Goal: Task Accomplishment & Management: Manage account settings

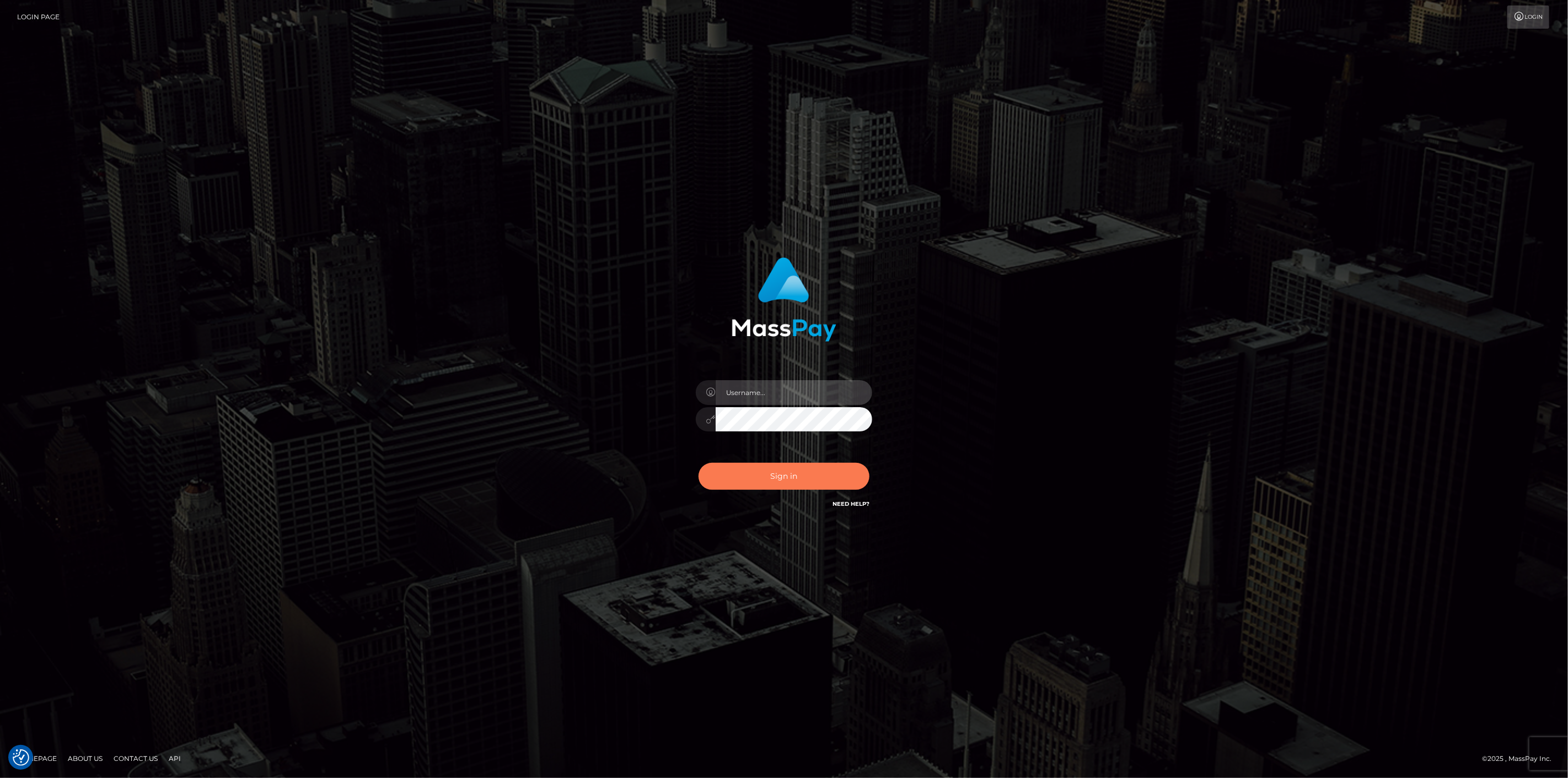
type input "[DOMAIN_NAME]"
click at [770, 481] on button "Sign in" at bounding box center [784, 477] width 171 height 27
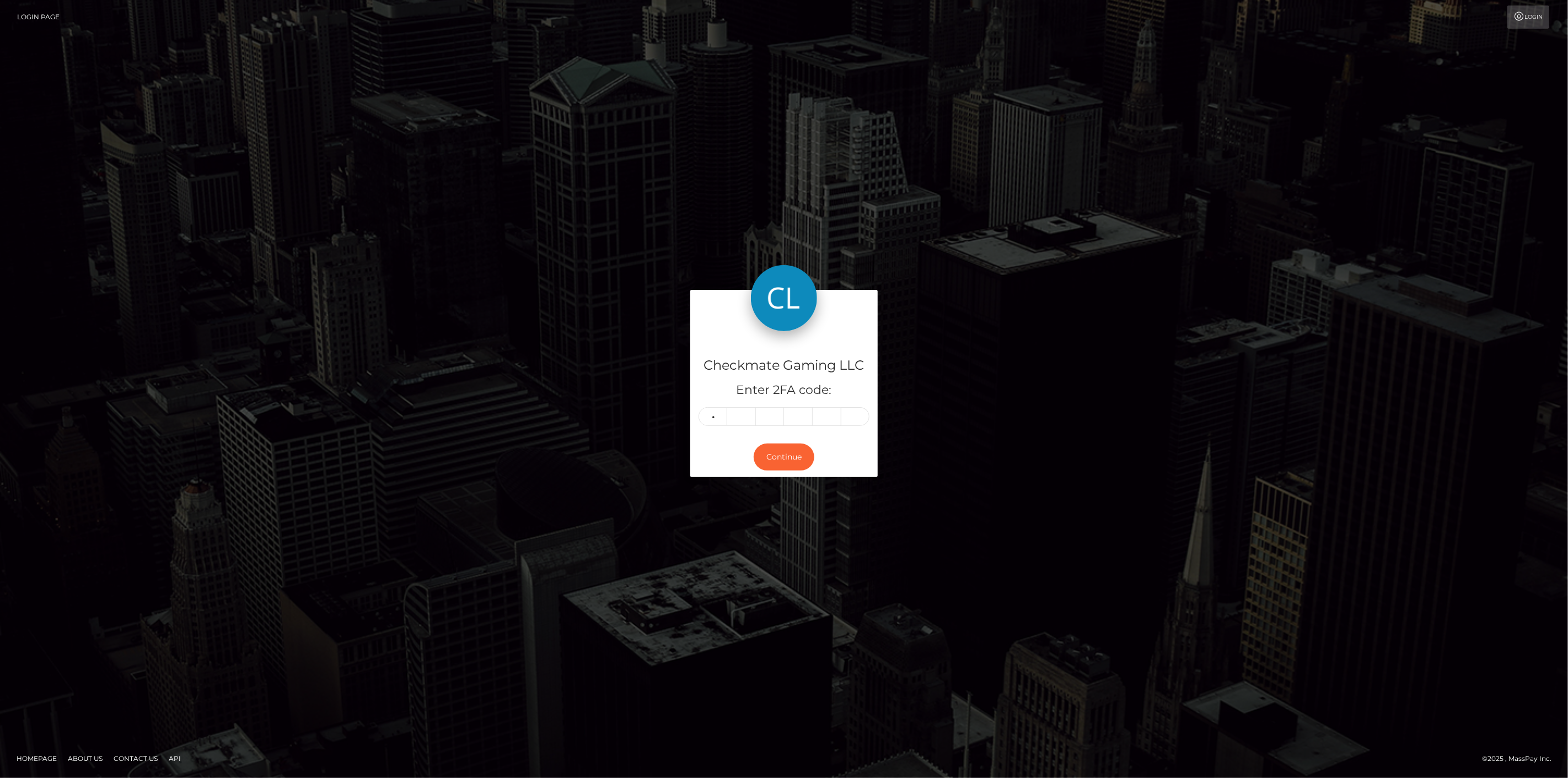
type input "3"
type input "0"
type input "3"
type input "9"
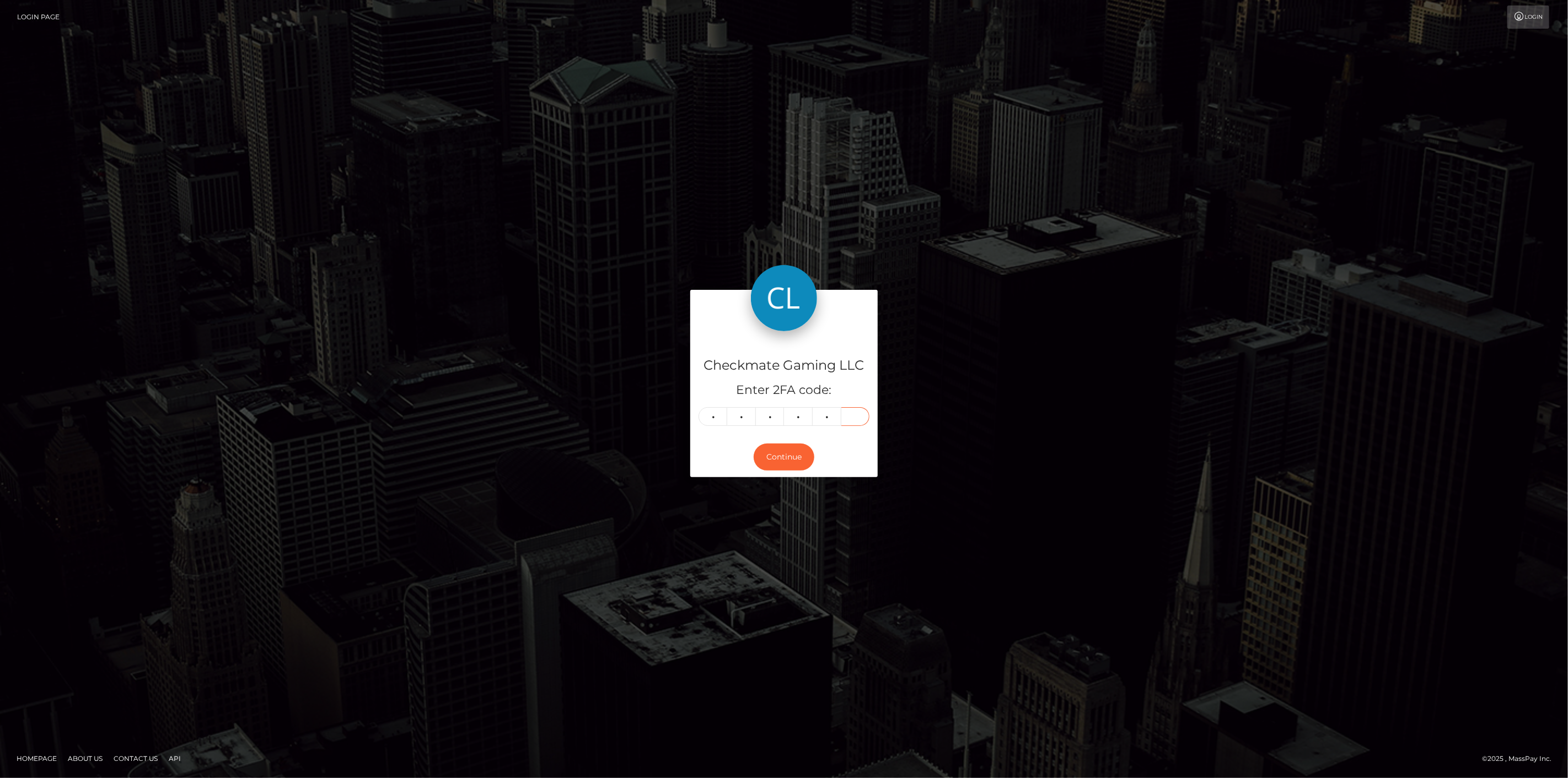
type input "0"
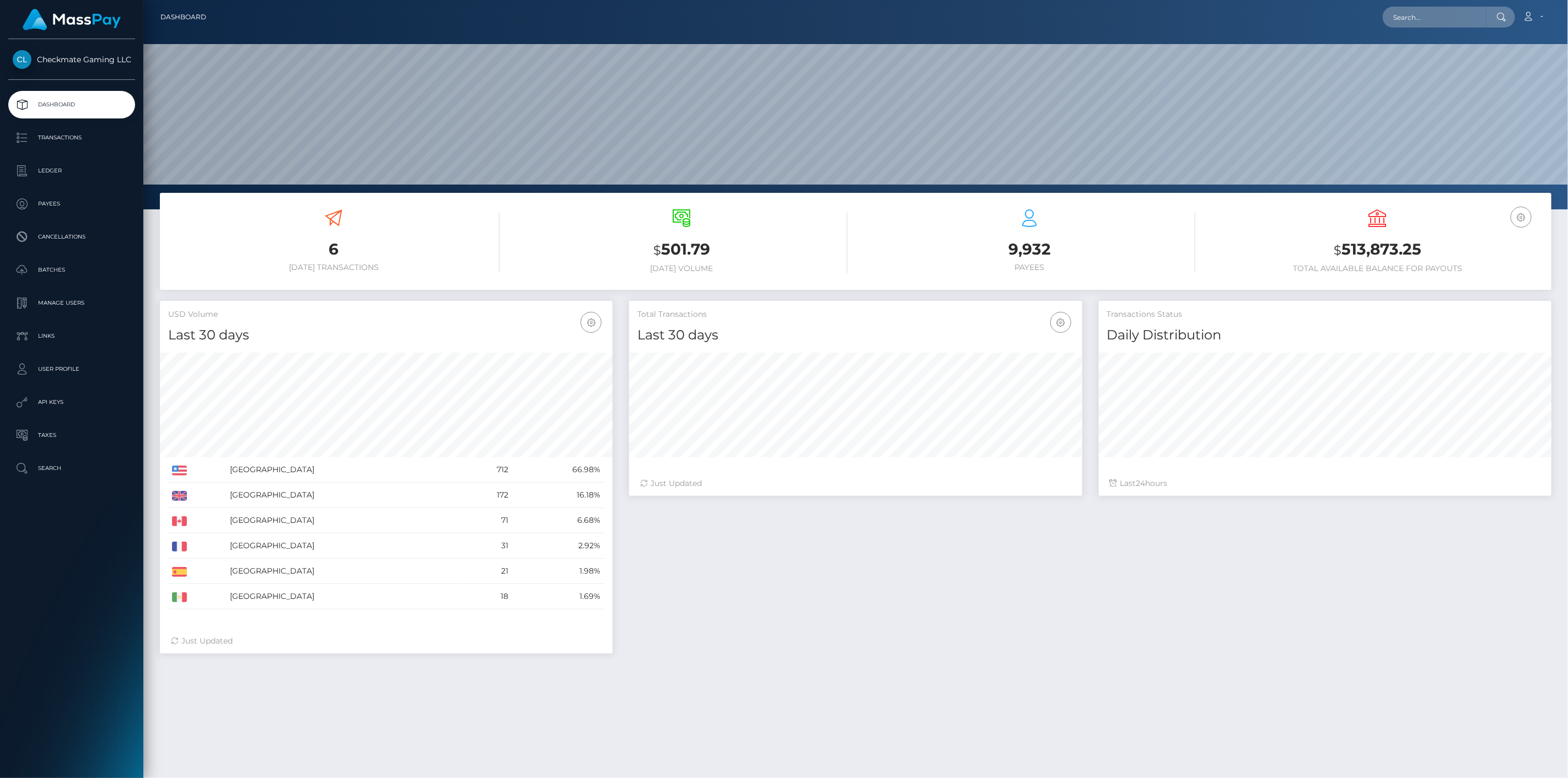
scroll to position [195, 453]
